Goal: Check status: Check status

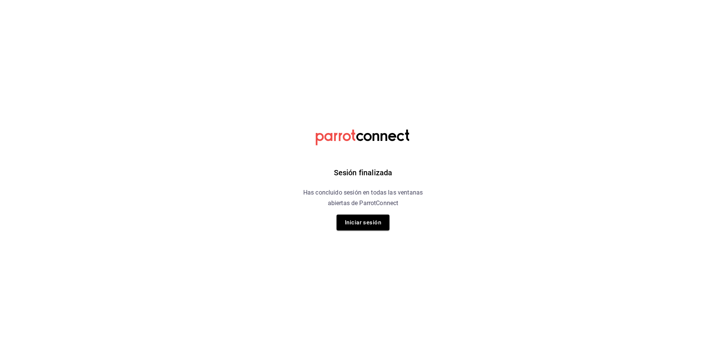
click at [349, 232] on div "Sesión finalizada Has concluido sesión en todas las ventanas abiertas de Parrot…" at bounding box center [363, 180] width 191 height 360
click at [348, 227] on button "Iniciar sesión" at bounding box center [363, 223] width 53 height 16
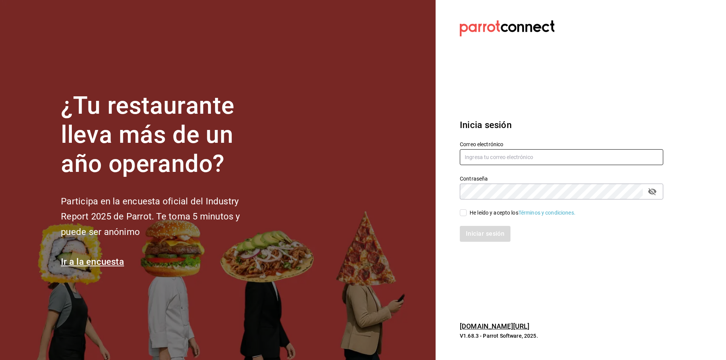
type input "gerente.tiendamiramar@lapitzota.com"
click at [464, 215] on input "He leído y acepto los Términos y condiciones." at bounding box center [463, 213] width 7 height 7
checkbox input "true"
click at [482, 235] on button "Iniciar sesión" at bounding box center [485, 234] width 51 height 16
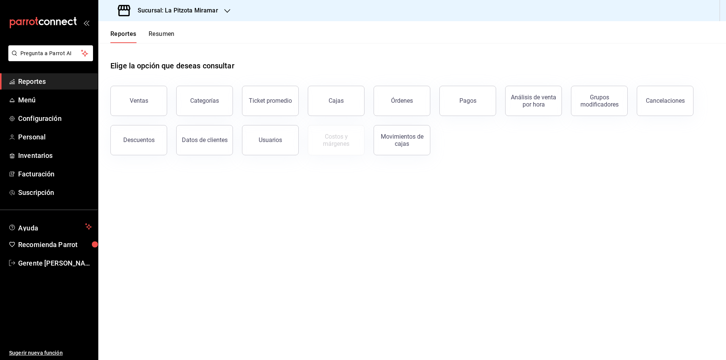
click at [144, 34] on div "Reportes Resumen" at bounding box center [142, 36] width 64 height 13
click at [155, 33] on button "Resumen" at bounding box center [162, 36] width 26 height 13
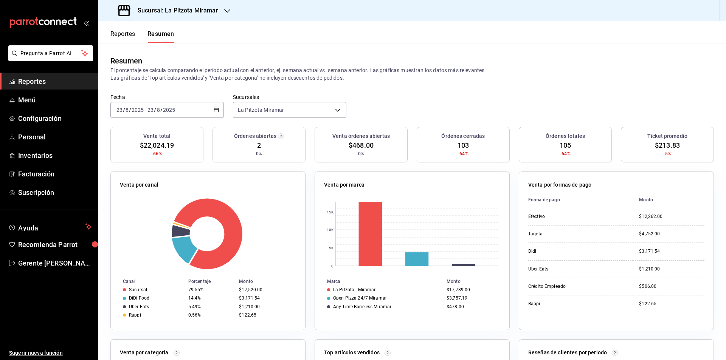
click at [214, 107] on icon "button" at bounding box center [216, 109] width 5 height 5
click at [144, 222] on span "Rango de fechas" at bounding box center [146, 218] width 59 height 8
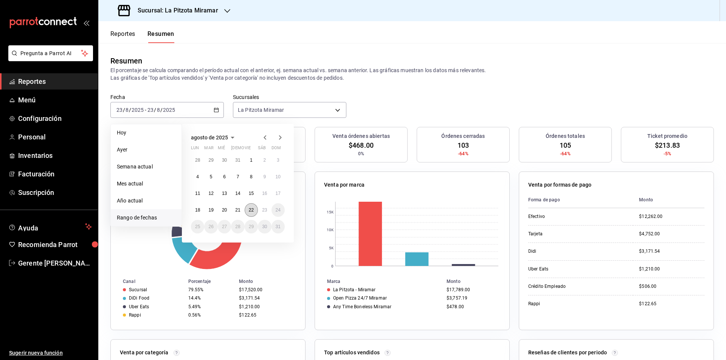
click at [250, 208] on abbr "22" at bounding box center [251, 210] width 5 height 5
click at [250, 208] on div at bounding box center [208, 234] width 176 height 72
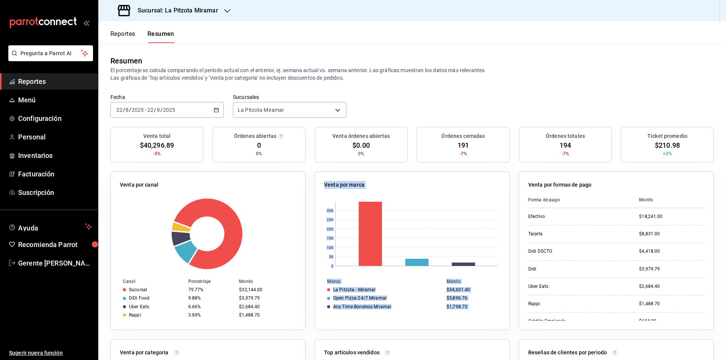
click at [360, 328] on div "Venta por marca 0 5K 10K 15K 20K 25K 30K [PERSON_NAME] La Pitzota - Miramar $34…" at bounding box center [412, 251] width 195 height 159
click at [190, 84] on div "Resumen El porcentaje se calcula comparando el período actual con el anterior, …" at bounding box center [412, 68] width 628 height 51
click at [134, 41] on button "Reportes" at bounding box center [122, 36] width 25 height 13
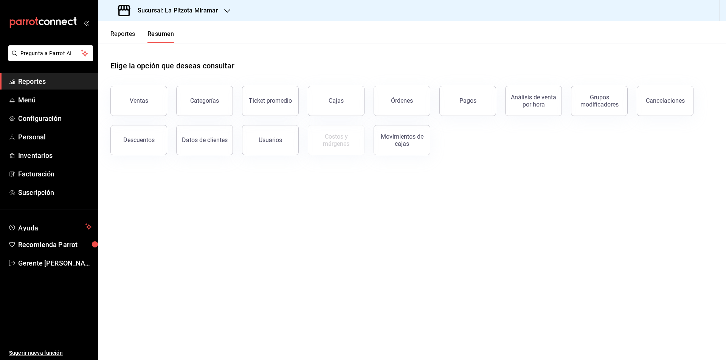
click at [130, 36] on button "Reportes" at bounding box center [122, 36] width 25 height 13
drag, startPoint x: 205, startPoint y: 95, endPoint x: 200, endPoint y: 96, distance: 4.6
click at [206, 93] on button "Categorías" at bounding box center [204, 101] width 57 height 30
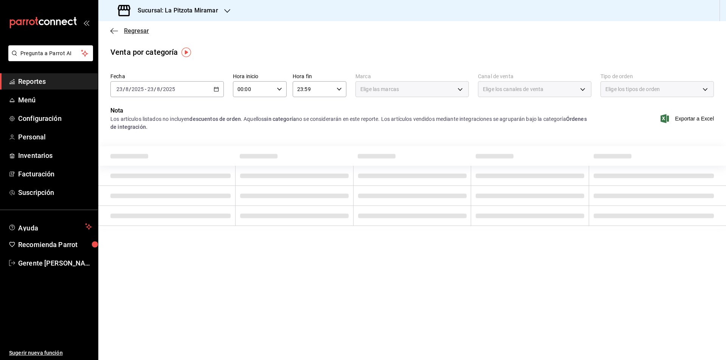
click at [117, 28] on icon "button" at bounding box center [114, 31] width 8 height 7
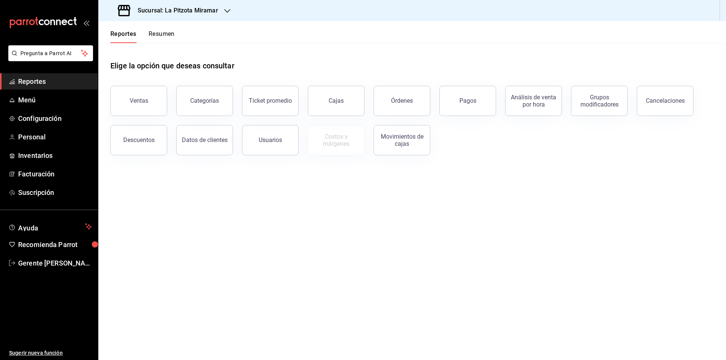
click at [157, 33] on button "Resumen" at bounding box center [162, 36] width 26 height 13
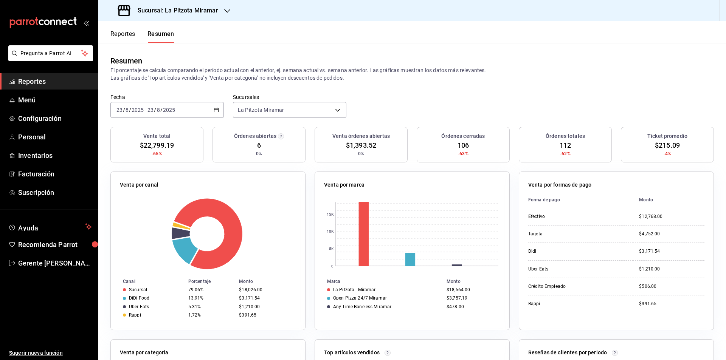
click at [120, 34] on button "Reportes" at bounding box center [122, 36] width 25 height 13
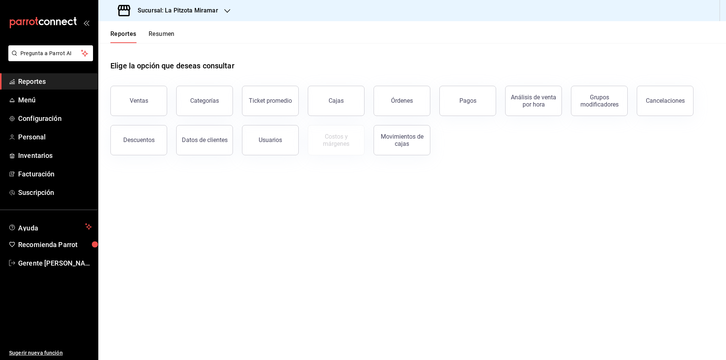
drag, startPoint x: 160, startPoint y: 122, endPoint x: 153, endPoint y: 112, distance: 11.7
click at [159, 121] on div "Descuentos" at bounding box center [134, 135] width 66 height 39
click at [152, 111] on button "Ventas" at bounding box center [138, 101] width 57 height 30
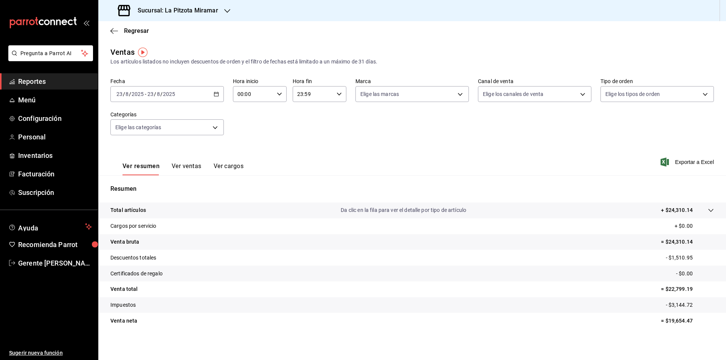
click at [196, 163] on button "Ver ventas" at bounding box center [187, 169] width 30 height 13
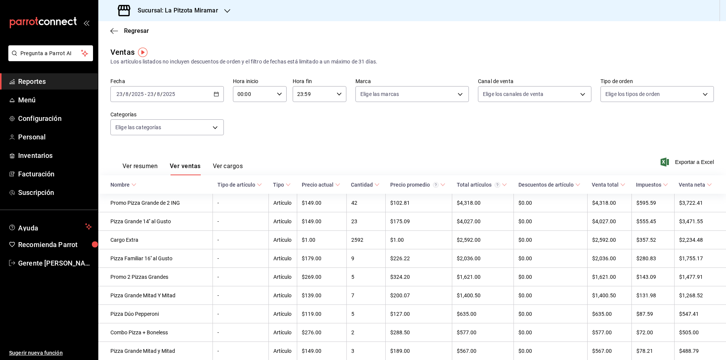
click at [216, 99] on div "[DATE] [DATE] - [DATE] [DATE]" at bounding box center [166, 94] width 113 height 16
click at [163, 183] on span "Rango de fechas" at bounding box center [146, 185] width 59 height 8
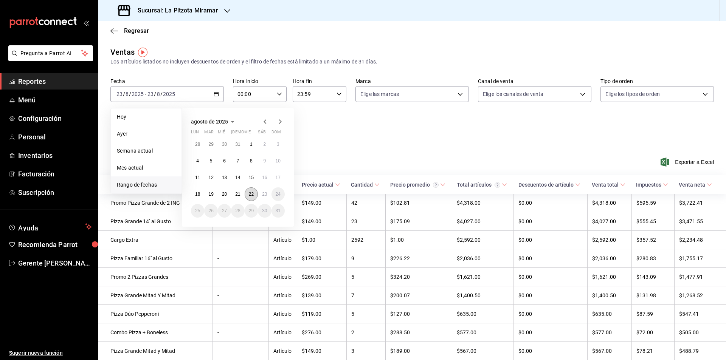
click at [250, 196] on abbr "22" at bounding box center [251, 194] width 5 height 5
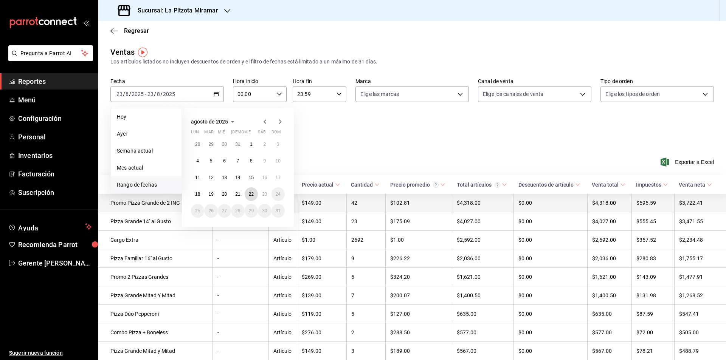
click at [250, 196] on abbr "22" at bounding box center [251, 194] width 5 height 5
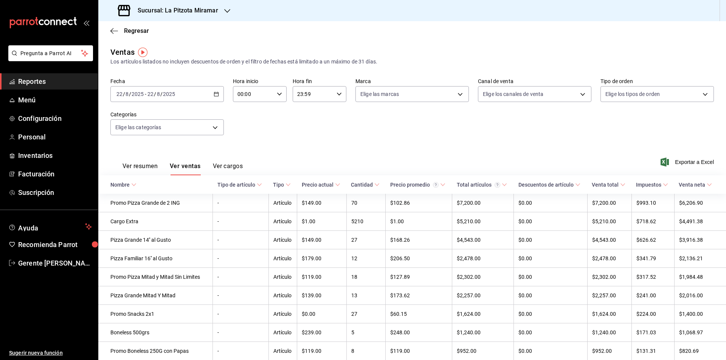
click at [230, 134] on div "Fecha [DATE] [DATE] - [DATE] [DATE] Hora inicio 00:00 Hora inicio Hora fin 23:5…" at bounding box center [412, 111] width 604 height 67
click at [115, 25] on div "Regresar" at bounding box center [412, 30] width 628 height 19
click at [123, 31] on span "Regresar" at bounding box center [129, 30] width 39 height 7
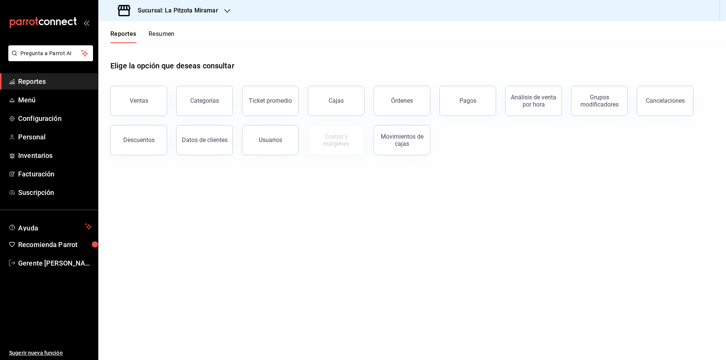
click at [165, 34] on button "Resumen" at bounding box center [162, 36] width 26 height 13
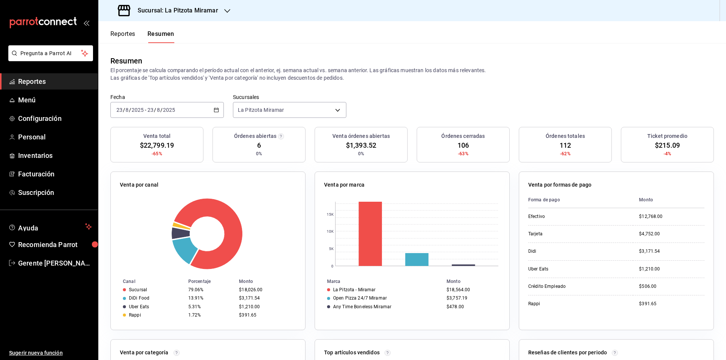
click at [217, 109] on div "[DATE] [DATE] - [DATE] [DATE]" at bounding box center [166, 110] width 113 height 16
click at [148, 218] on span "Rango de fechas" at bounding box center [146, 218] width 59 height 8
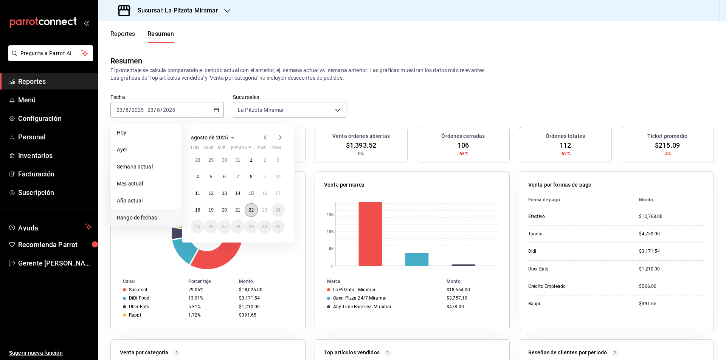
click at [250, 208] on abbr "22" at bounding box center [251, 210] width 5 height 5
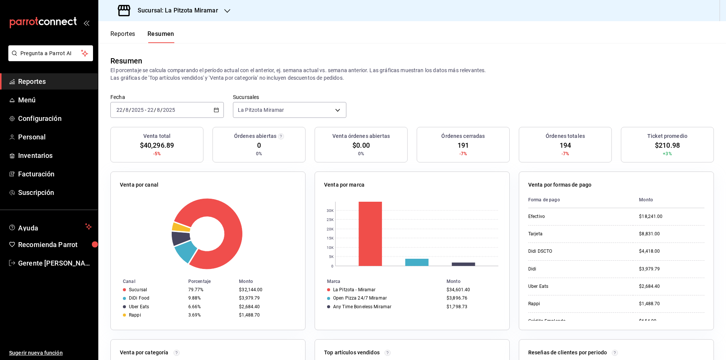
click at [210, 111] on div "[DATE] [DATE] - [DATE] [DATE]" at bounding box center [166, 110] width 113 height 16
click at [215, 116] on div "[DATE] [DATE] - [DATE] [DATE]" at bounding box center [166, 110] width 113 height 16
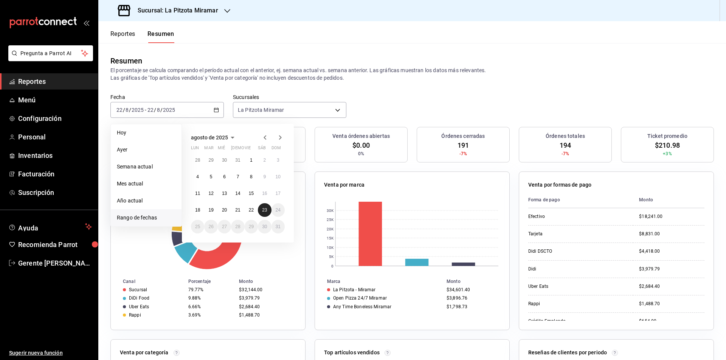
click at [259, 209] on button "23" at bounding box center [264, 210] width 13 height 14
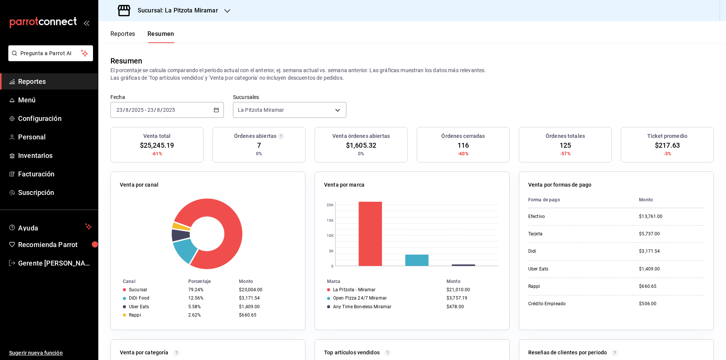
click at [214, 112] on icon "button" at bounding box center [216, 109] width 5 height 5
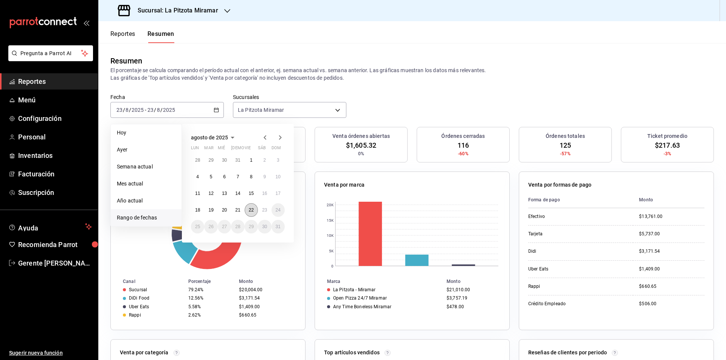
click at [254, 210] on button "22" at bounding box center [251, 210] width 13 height 14
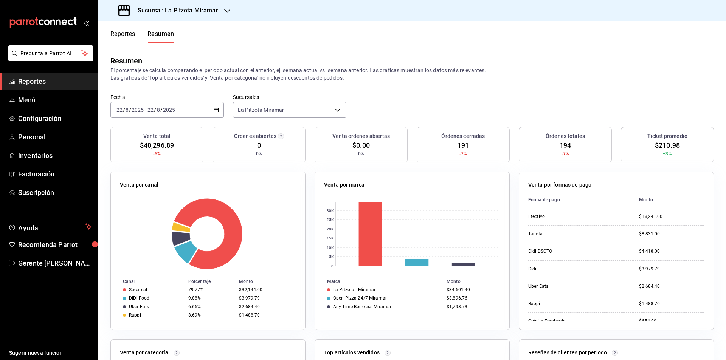
click at [211, 110] on div "[DATE] [DATE] - [DATE] [DATE]" at bounding box center [166, 110] width 113 height 16
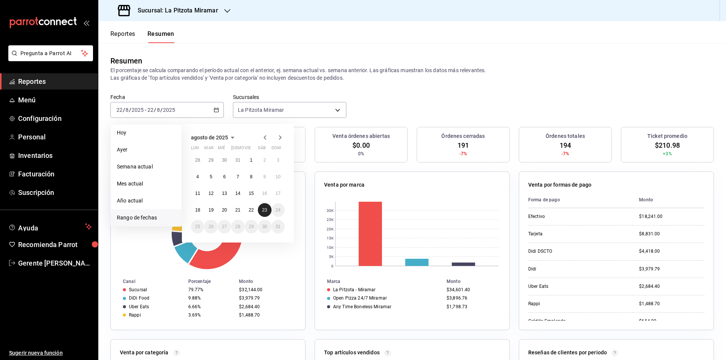
click at [263, 211] on abbr "23" at bounding box center [264, 210] width 5 height 5
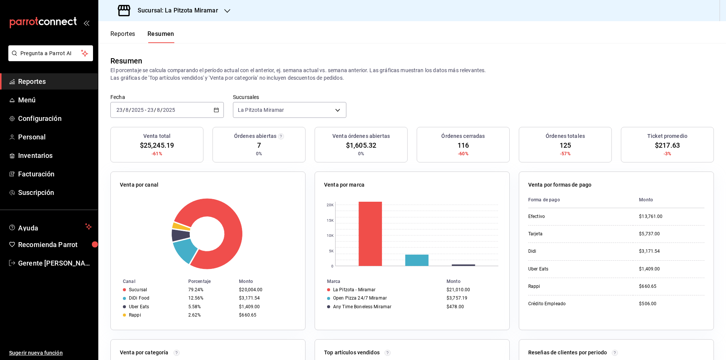
click at [216, 104] on div "[DATE] [DATE] - [DATE] [DATE]" at bounding box center [166, 110] width 113 height 16
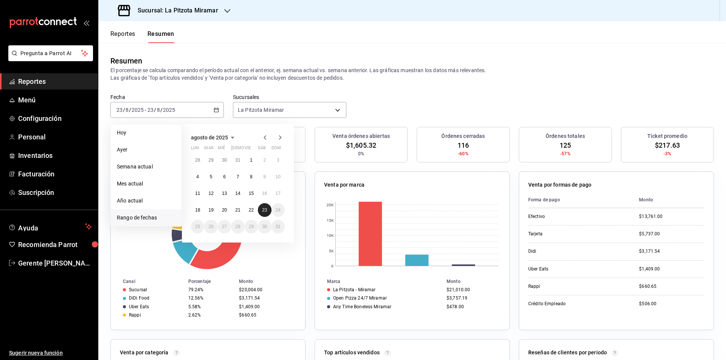
click at [261, 211] on button "23" at bounding box center [264, 210] width 13 height 14
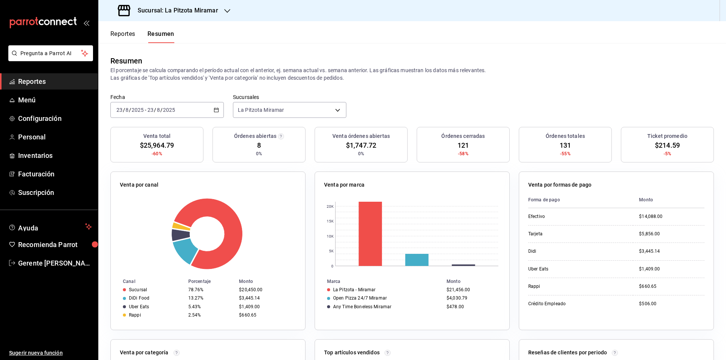
click at [219, 109] on div "[DATE] [DATE] - [DATE] [DATE]" at bounding box center [166, 110] width 113 height 16
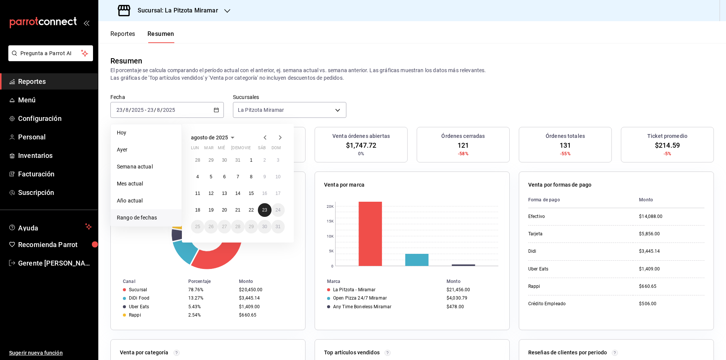
click at [265, 205] on button "23" at bounding box center [264, 210] width 13 height 14
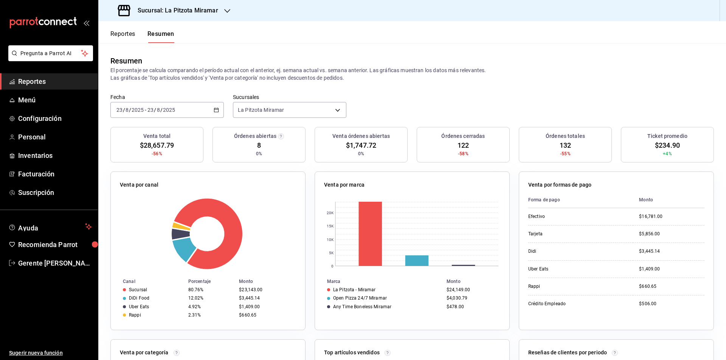
click at [214, 110] on \(Stroke\) "button" at bounding box center [216, 109] width 4 height 0
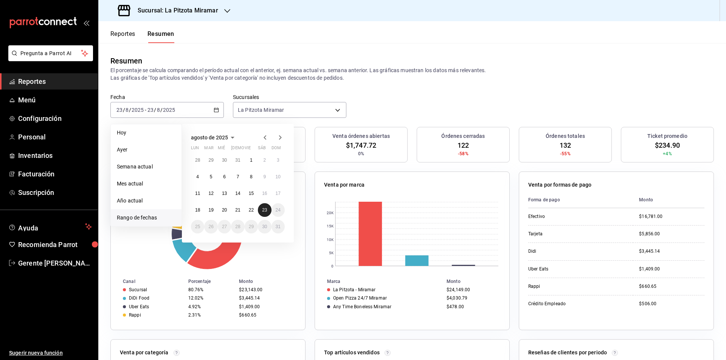
click at [264, 213] on abbr "23" at bounding box center [264, 210] width 5 height 5
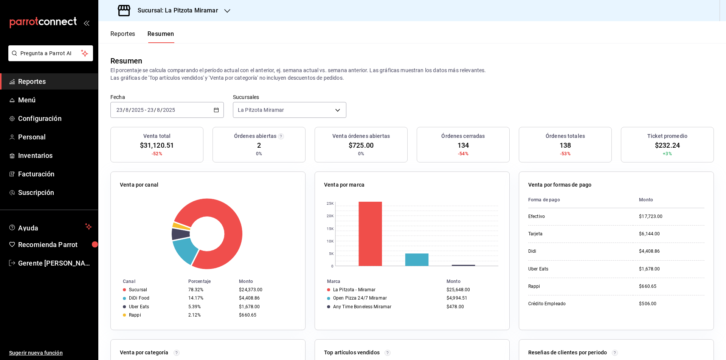
click at [511, 97] on div "Fecha [DATE] [DATE] - [DATE] [DATE] Sucursales [GEOGRAPHIC_DATA] Miramar [objec…" at bounding box center [412, 110] width 628 height 33
click at [217, 110] on \(Stroke\) "button" at bounding box center [216, 109] width 4 height 0
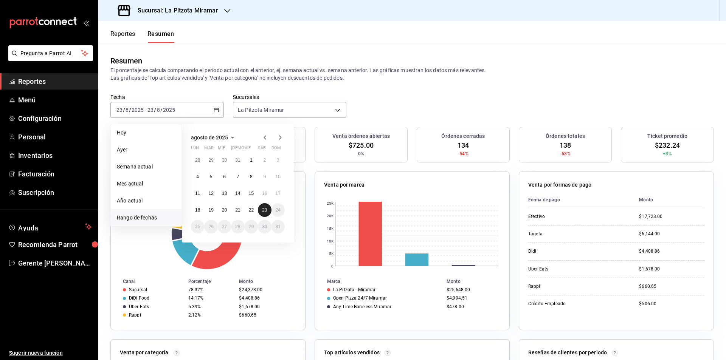
click at [262, 208] on button "23" at bounding box center [264, 210] width 13 height 14
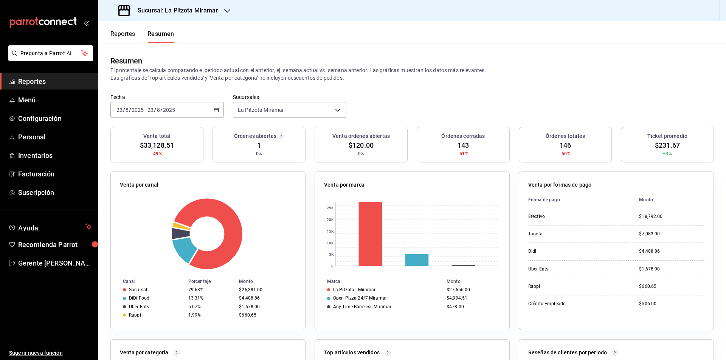
click at [214, 112] on icon "button" at bounding box center [216, 109] width 5 height 5
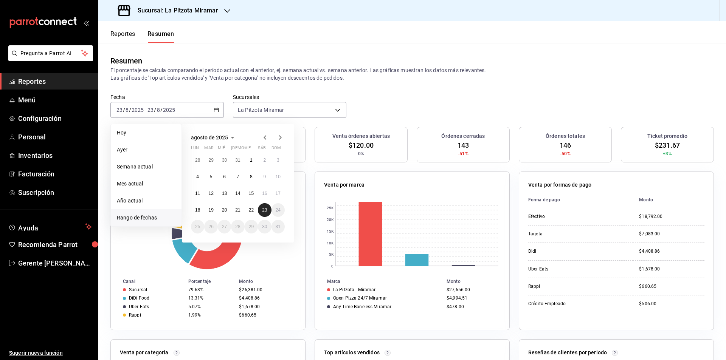
click at [259, 210] on button "23" at bounding box center [264, 210] width 13 height 14
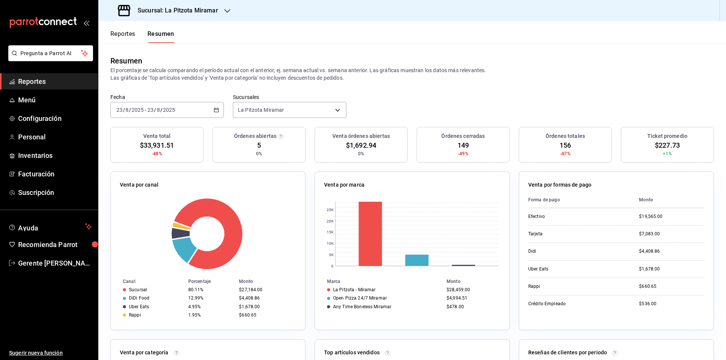
click at [224, 108] on div "Fecha [DATE] [DATE] - [DATE] [DATE] Sucursales [GEOGRAPHIC_DATA] Miramar [objec…" at bounding box center [412, 110] width 628 height 33
click at [217, 106] on div "[DATE] [DATE] - [DATE] [DATE]" at bounding box center [166, 110] width 113 height 16
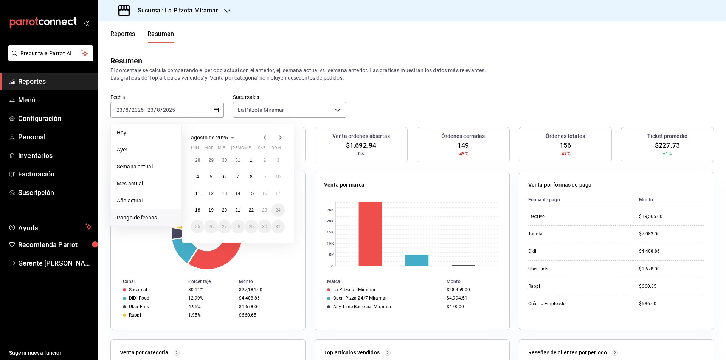
drag, startPoint x: 259, startPoint y: 205, endPoint x: 265, endPoint y: 210, distance: 7.2
click at [260, 205] on div "28 29 30 31 1 2 3 4 5 6 7 8 9 10 11 12 13 14 15 16 17 18 19 20 21 22 23 24 25 2…" at bounding box center [238, 194] width 94 height 80
click at [265, 210] on abbr "23" at bounding box center [264, 210] width 5 height 5
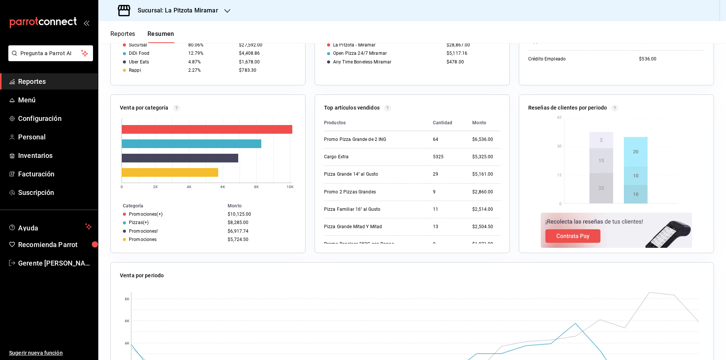
scroll to position [303, 0]
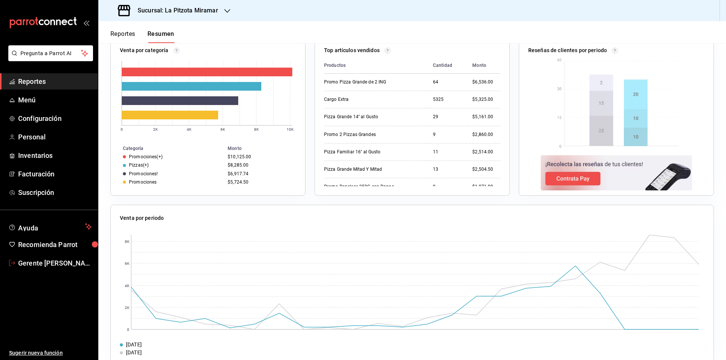
click at [0, 255] on ul "Ayuda Recomienda Parrot Gerente [PERSON_NAME]" at bounding box center [49, 245] width 98 height 52
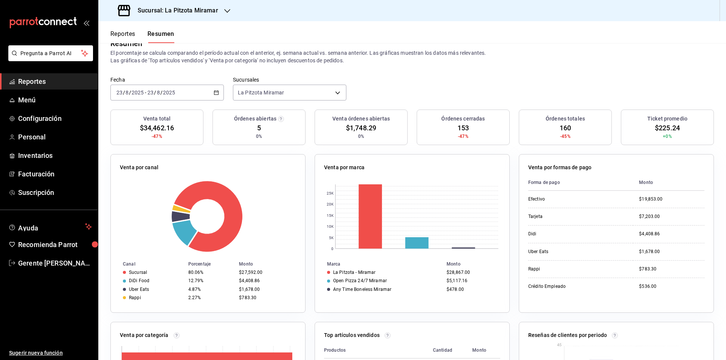
scroll to position [0, 0]
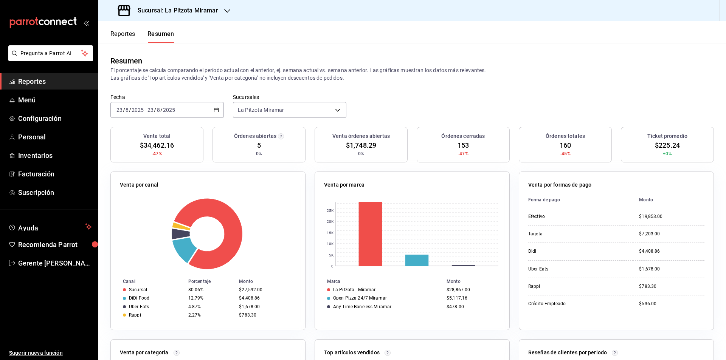
click at [211, 106] on div "[DATE] [DATE] - [DATE] [DATE]" at bounding box center [166, 110] width 113 height 16
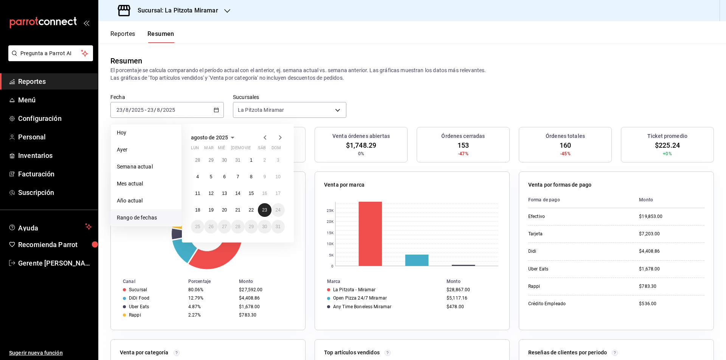
click at [263, 212] on abbr "23" at bounding box center [264, 210] width 5 height 5
click at [264, 212] on abbr "23" at bounding box center [264, 210] width 5 height 5
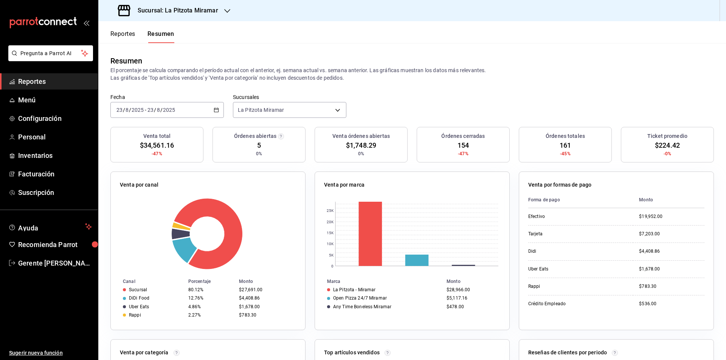
drag, startPoint x: 78, startPoint y: 0, endPoint x: 310, endPoint y: 6, distance: 232.3
click at [310, 6] on div "Sucursal: La Pitzota Miramar" at bounding box center [412, 10] width 628 height 21
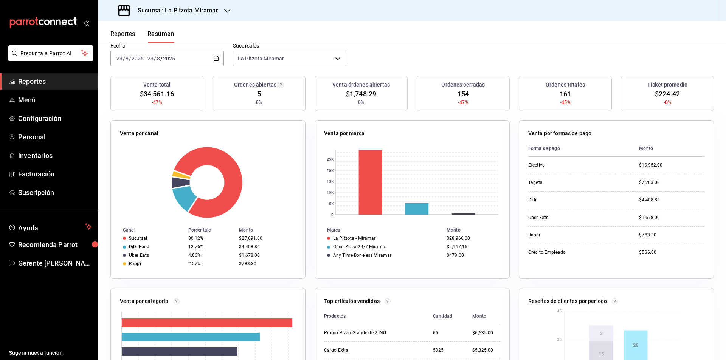
scroll to position [38, 0]
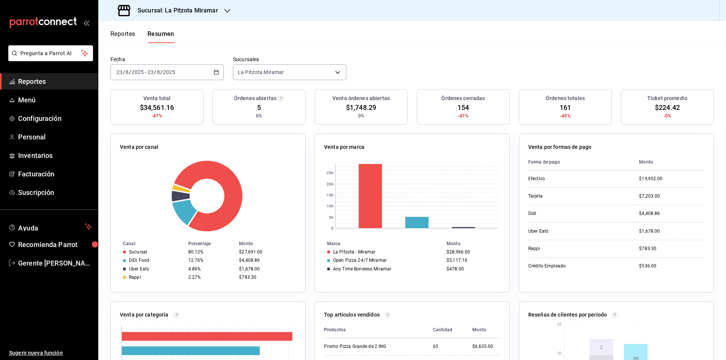
click at [215, 71] on icon "button" at bounding box center [216, 72] width 5 height 5
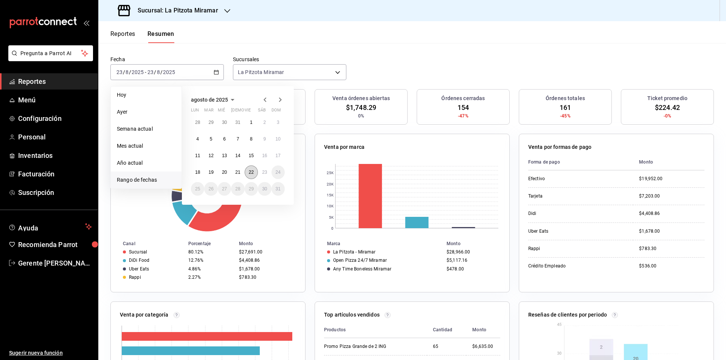
click at [256, 171] on button "22" at bounding box center [251, 173] width 13 height 14
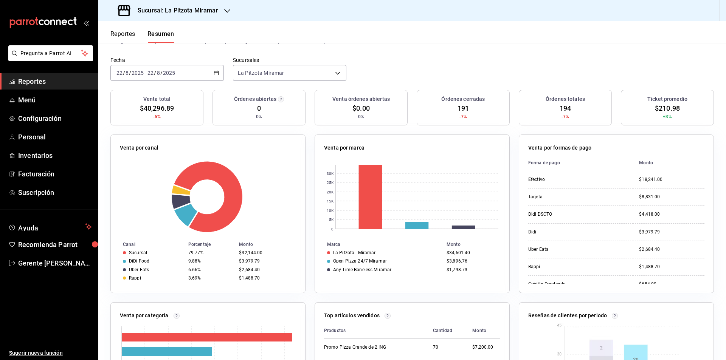
scroll to position [0, 0]
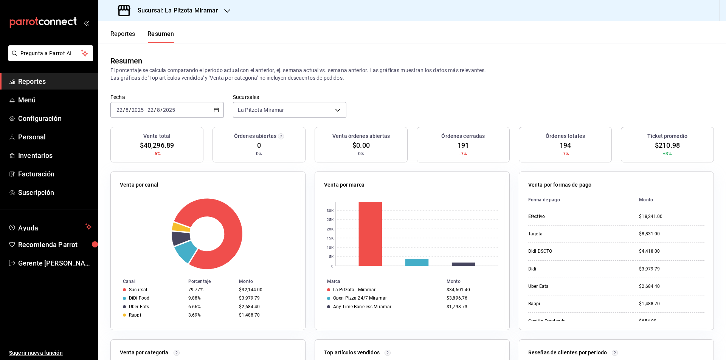
click at [212, 111] on div "[DATE] [DATE] - [DATE] [DATE]" at bounding box center [166, 110] width 113 height 16
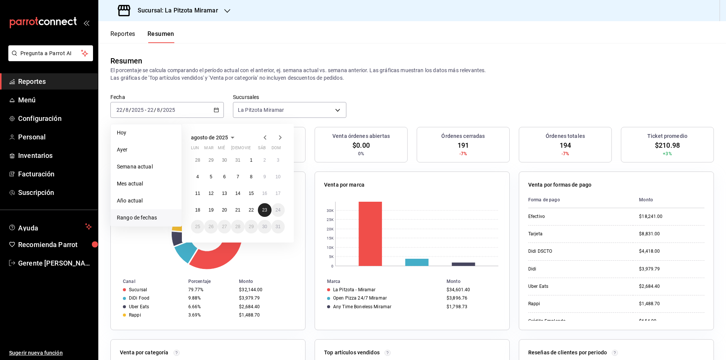
click at [265, 215] on button "23" at bounding box center [264, 210] width 13 height 14
click at [264, 215] on button "23" at bounding box center [264, 210] width 13 height 14
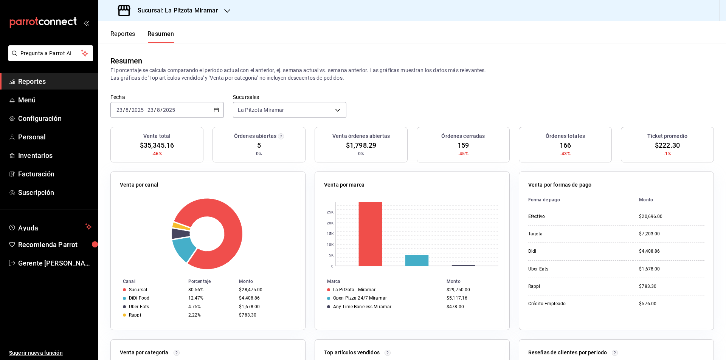
click at [211, 104] on div "[DATE] [DATE] - [DATE] [DATE]" at bounding box center [166, 110] width 113 height 16
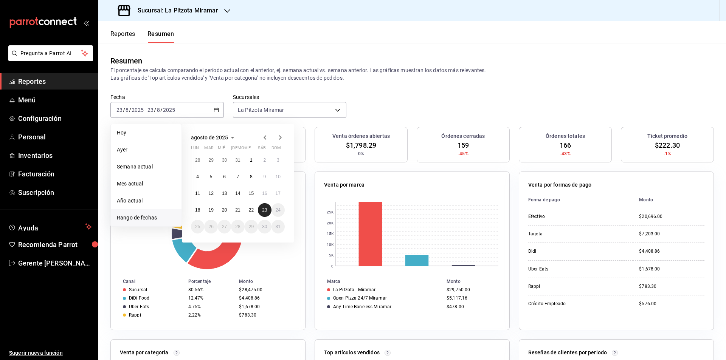
click at [264, 215] on button "23" at bounding box center [264, 210] width 13 height 14
click at [266, 214] on button "23" at bounding box center [264, 210] width 13 height 14
